Goal: Task Accomplishment & Management: Manage account settings

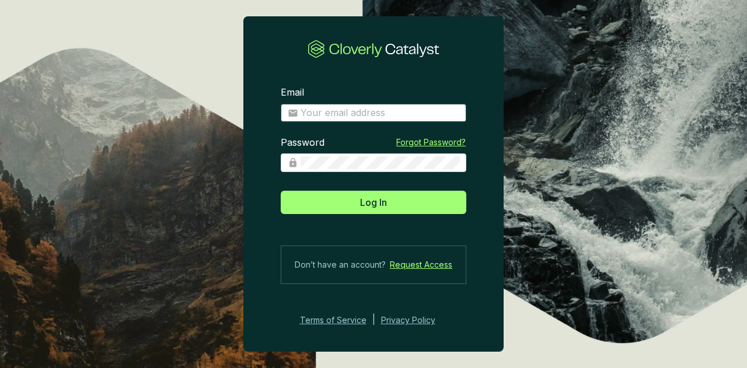
click at [405, 118] on input "Email" at bounding box center [379, 113] width 159 height 13
type input "[EMAIL_ADDRESS][DOMAIN_NAME]"
click at [281, 191] on button "Log In" at bounding box center [374, 202] width 186 height 23
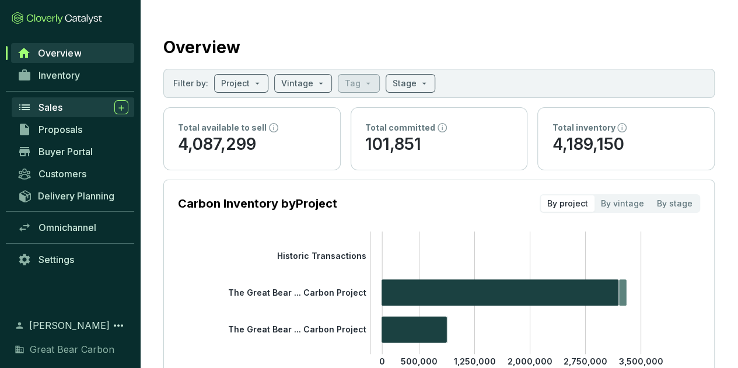
click at [57, 103] on span "Sales" at bounding box center [51, 108] width 24 height 12
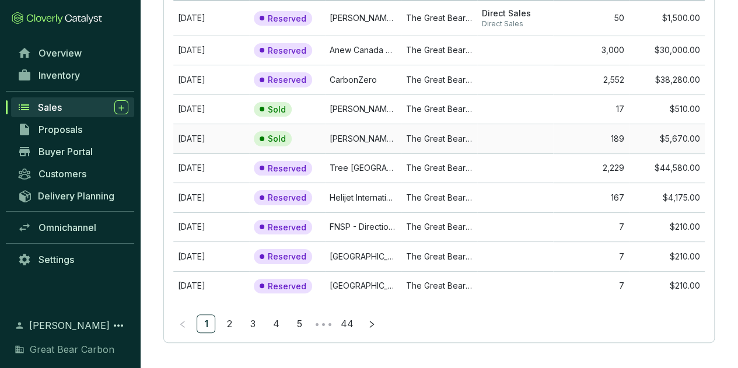
scroll to position [137, 0]
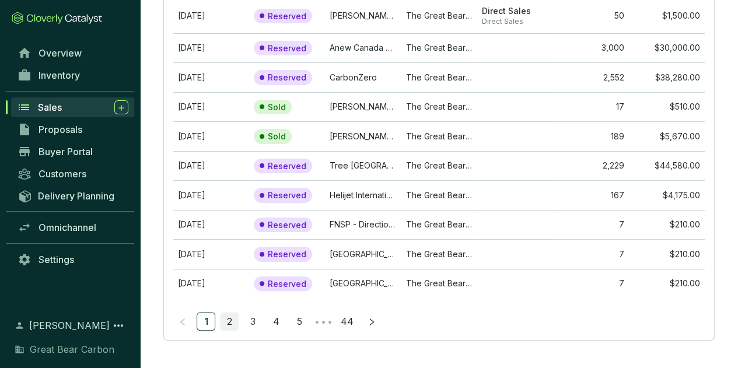
click at [228, 319] on link "2" at bounding box center [230, 322] width 18 height 18
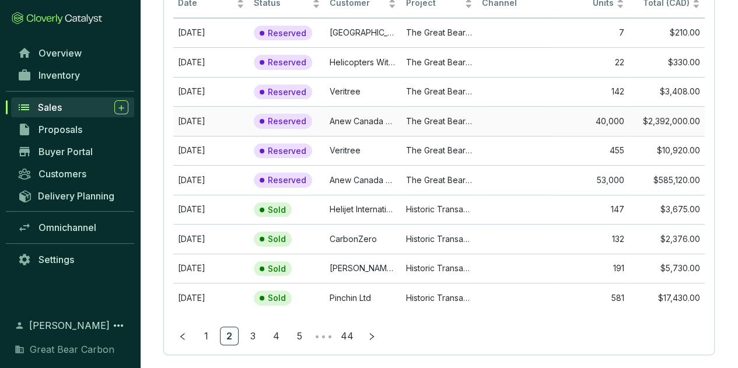
scroll to position [132, 0]
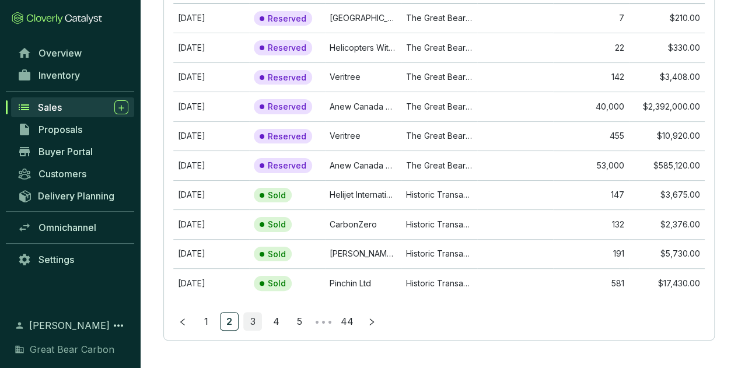
click at [258, 319] on link "3" at bounding box center [253, 322] width 18 height 18
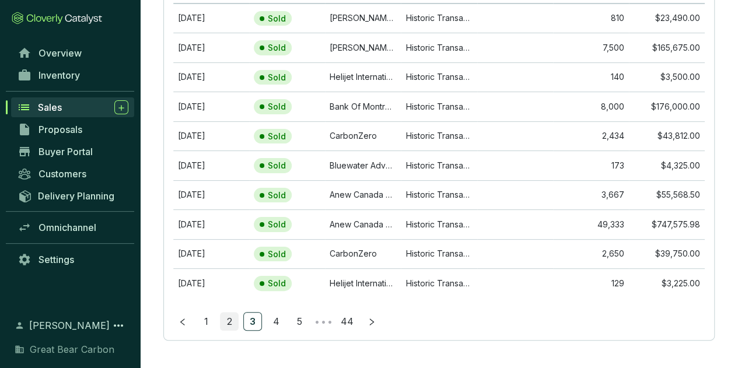
click at [224, 314] on link "2" at bounding box center [230, 322] width 18 height 18
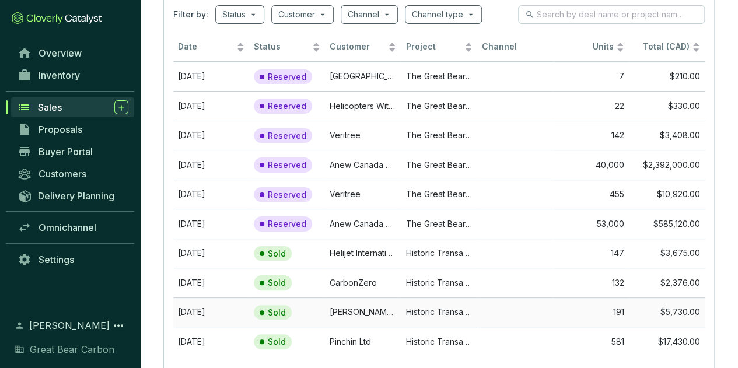
scroll to position [15, 0]
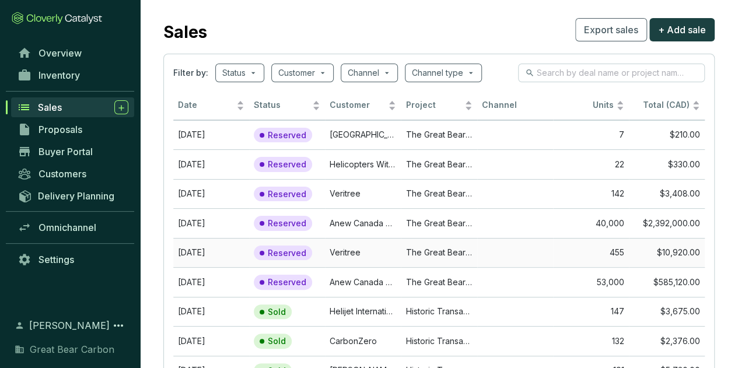
click at [418, 257] on td "The Great Bear (Haida Gwaii) Forest Carbon Project" at bounding box center [439, 253] width 76 height 30
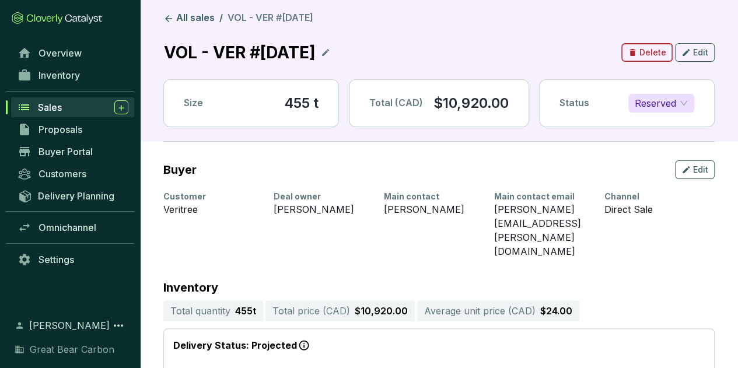
click at [645, 54] on span "Delete" at bounding box center [652, 53] width 27 height 12
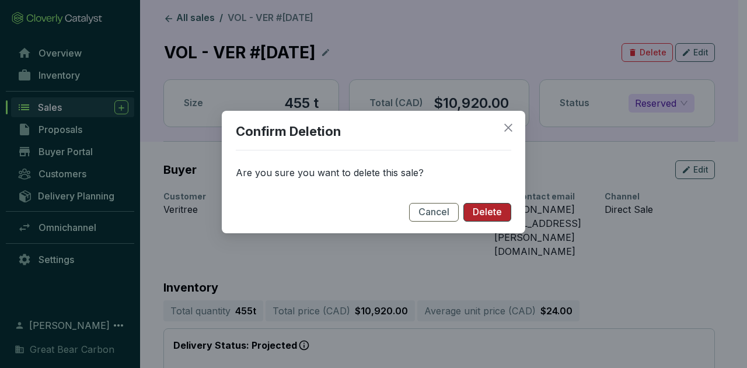
click at [481, 206] on span "Delete" at bounding box center [487, 212] width 29 height 13
